Goal: Task Accomplishment & Management: Complete application form

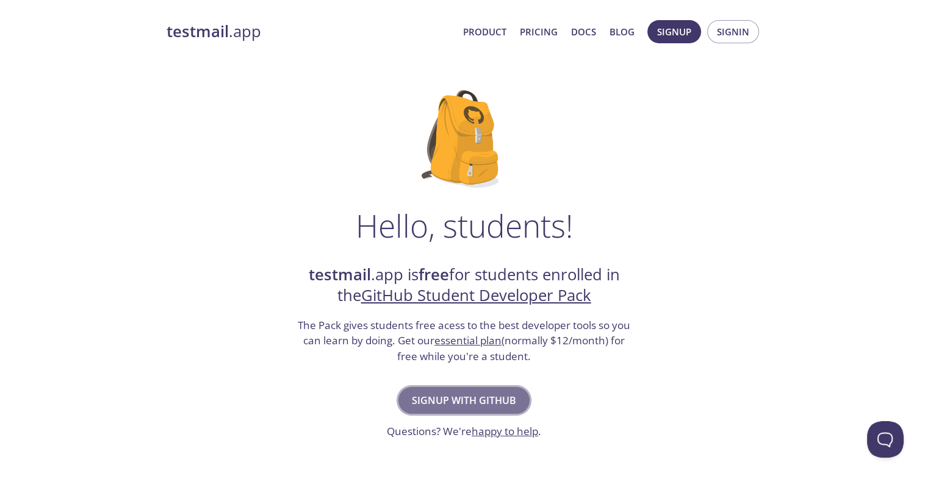
click at [464, 392] on span "Signup with GitHub" at bounding box center [464, 400] width 104 height 17
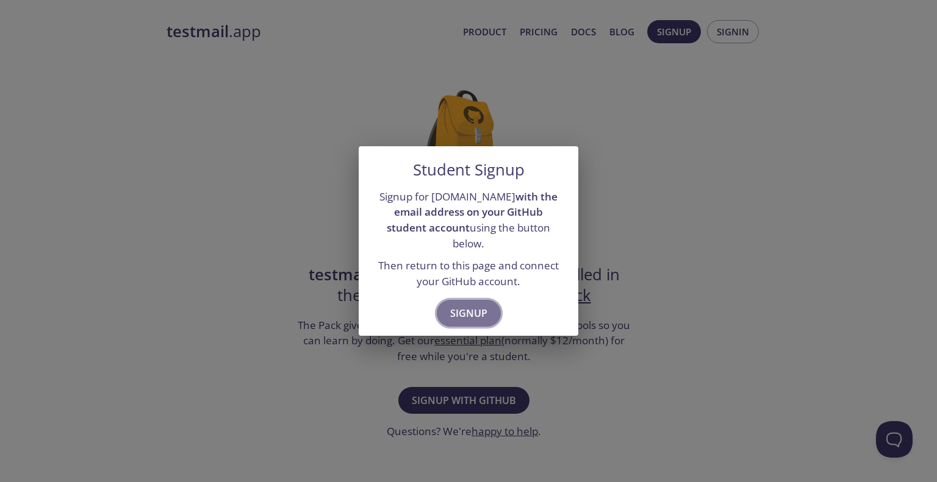
click at [477, 300] on button "Signup" at bounding box center [469, 313] width 64 height 27
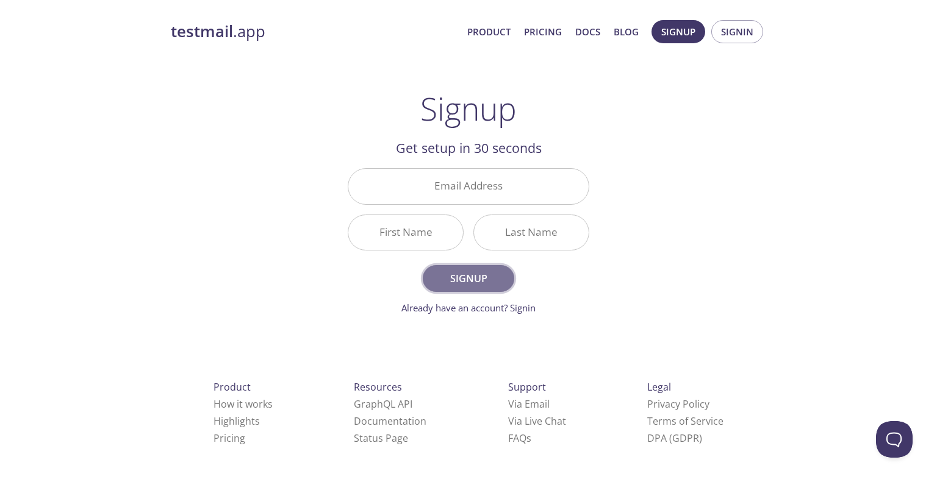
click at [479, 282] on span "Signup" at bounding box center [468, 278] width 65 height 17
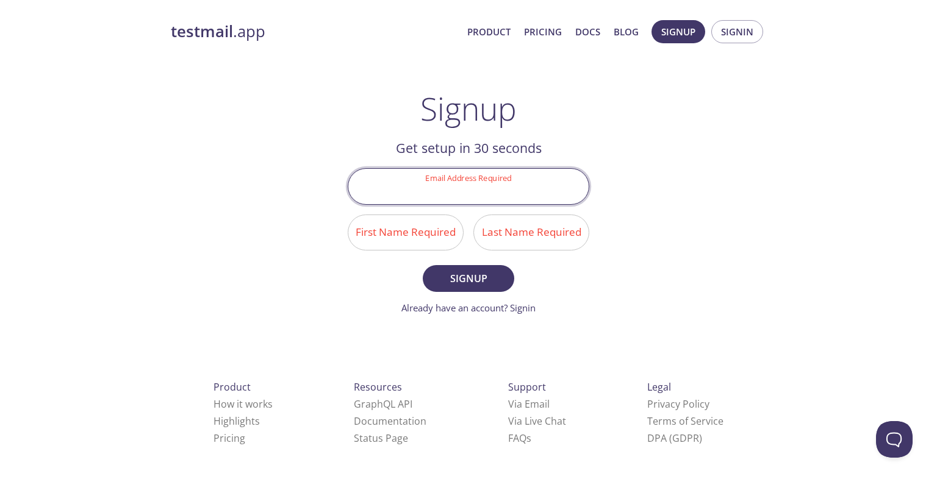
click at [498, 182] on input "Email Address Required" at bounding box center [468, 186] width 240 height 35
click at [503, 187] on input "Email Address Required" at bounding box center [468, 186] width 240 height 35
click at [523, 203] on input "garriaga" at bounding box center [468, 186] width 240 height 35
type input "[EMAIL_ADDRESS][DOMAIN_NAME]"
click at [432, 243] on input "First Name Required" at bounding box center [405, 232] width 115 height 35
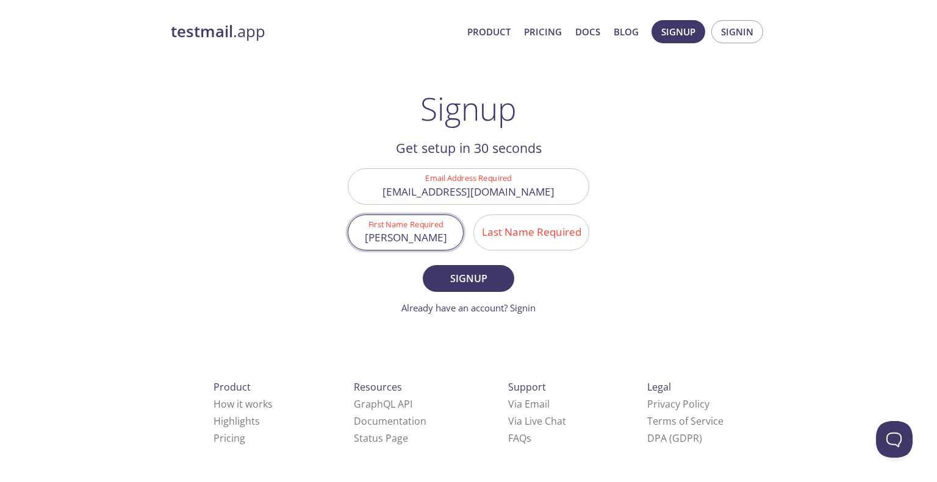
type input "[PERSON_NAME]"
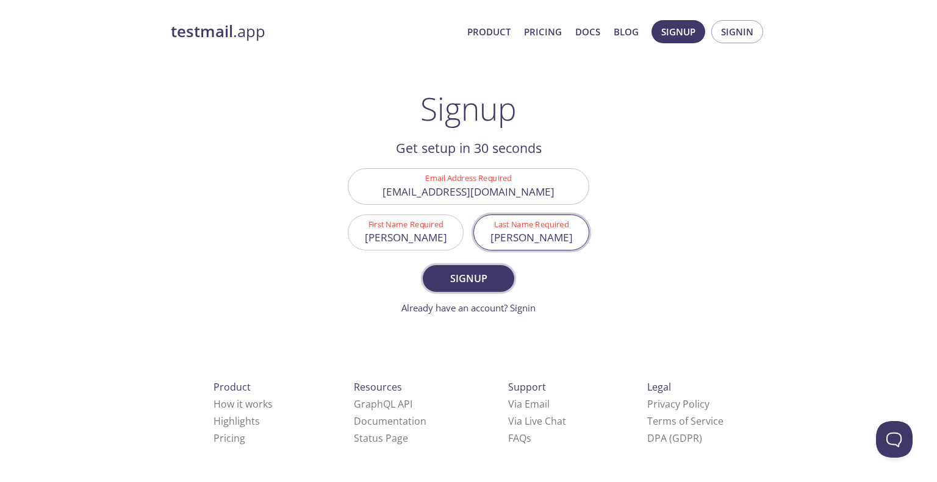
type input "[PERSON_NAME]"
click at [459, 277] on span "Signup" at bounding box center [468, 278] width 65 height 17
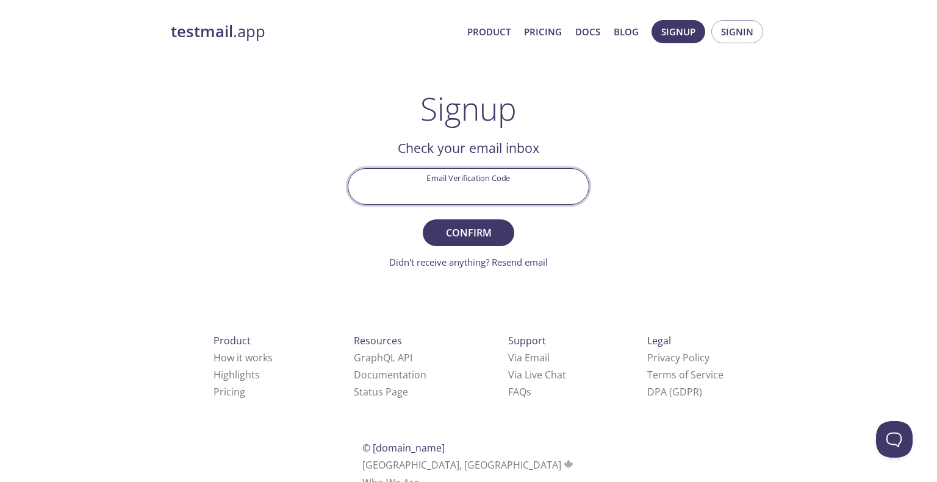
click at [476, 189] on input "Email Verification Code" at bounding box center [468, 186] width 240 height 35
paste input "A2QSUG4"
type input "A2QSUG4"
click at [468, 237] on span "Confirm" at bounding box center [468, 232] width 65 height 17
